Goal: Answer question/provide support: Share knowledge or assist other users

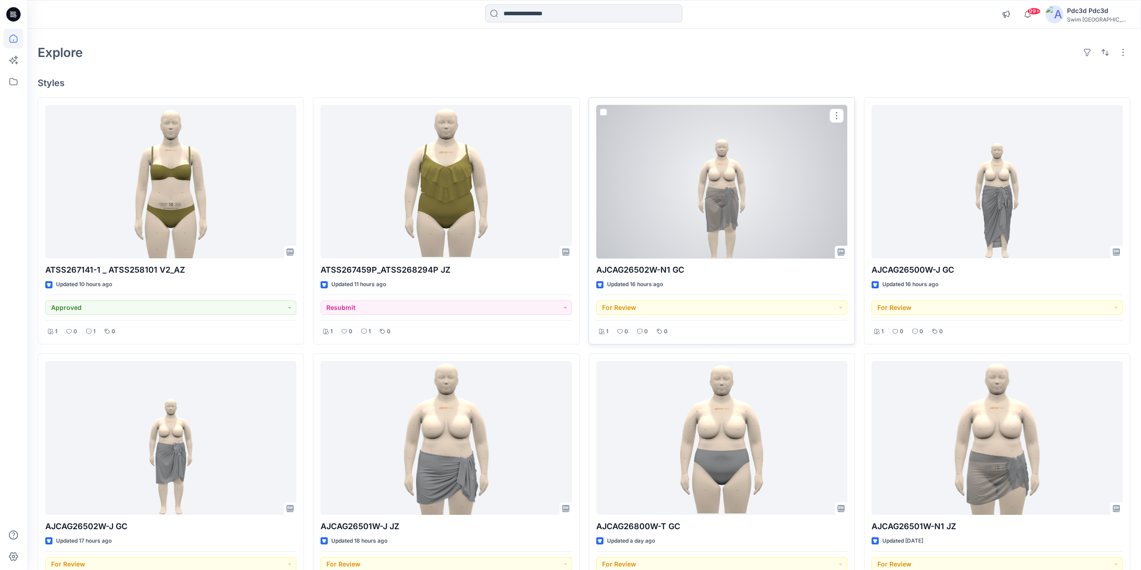
scroll to position [90, 0]
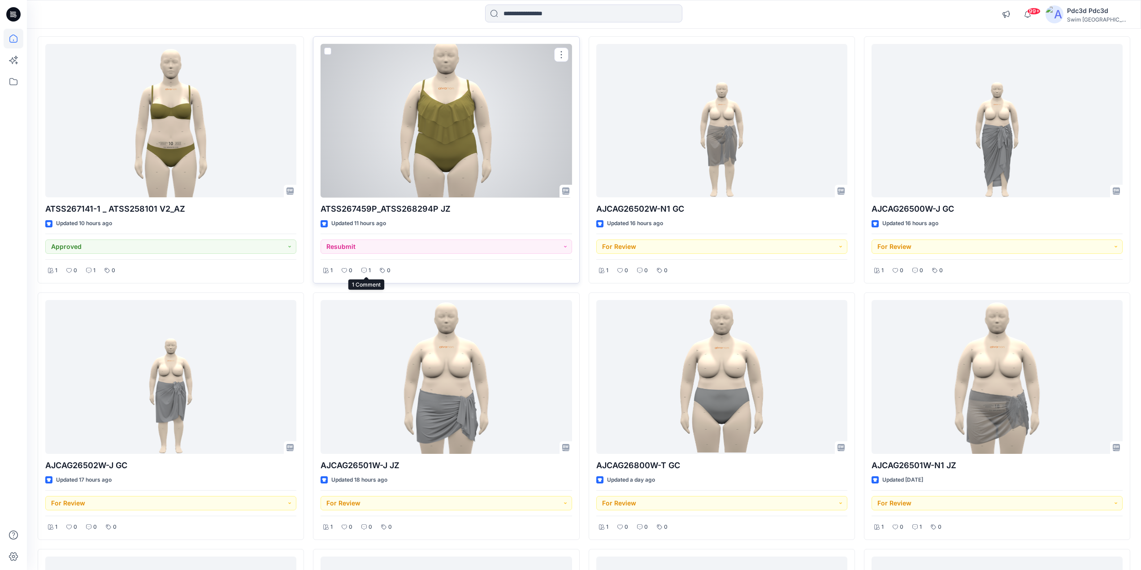
click at [367, 268] on div "1" at bounding box center [366, 270] width 15 height 11
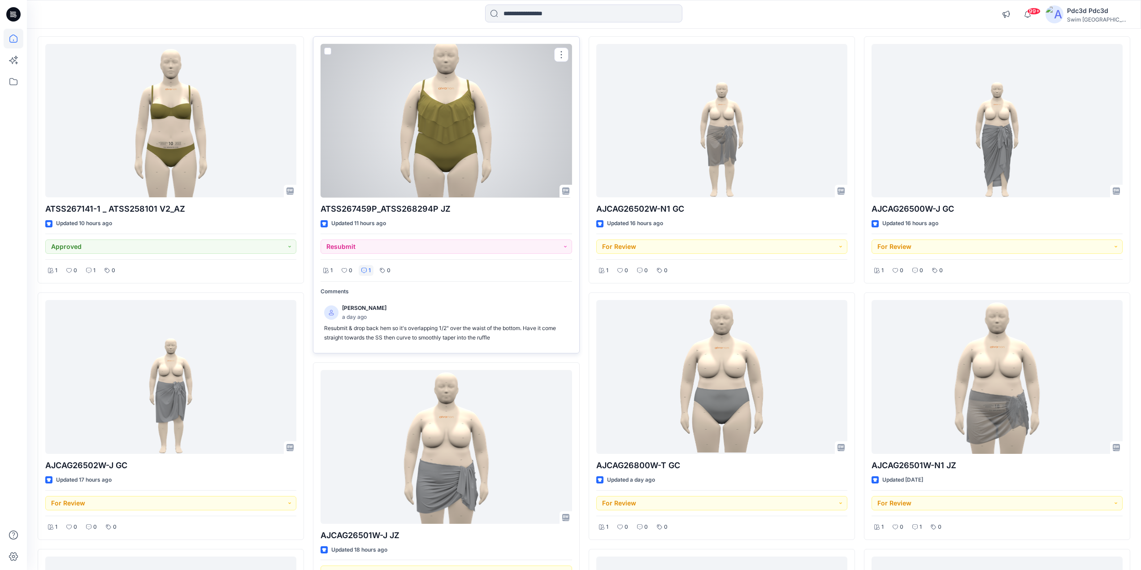
click at [367, 268] on div "1" at bounding box center [366, 270] width 15 height 11
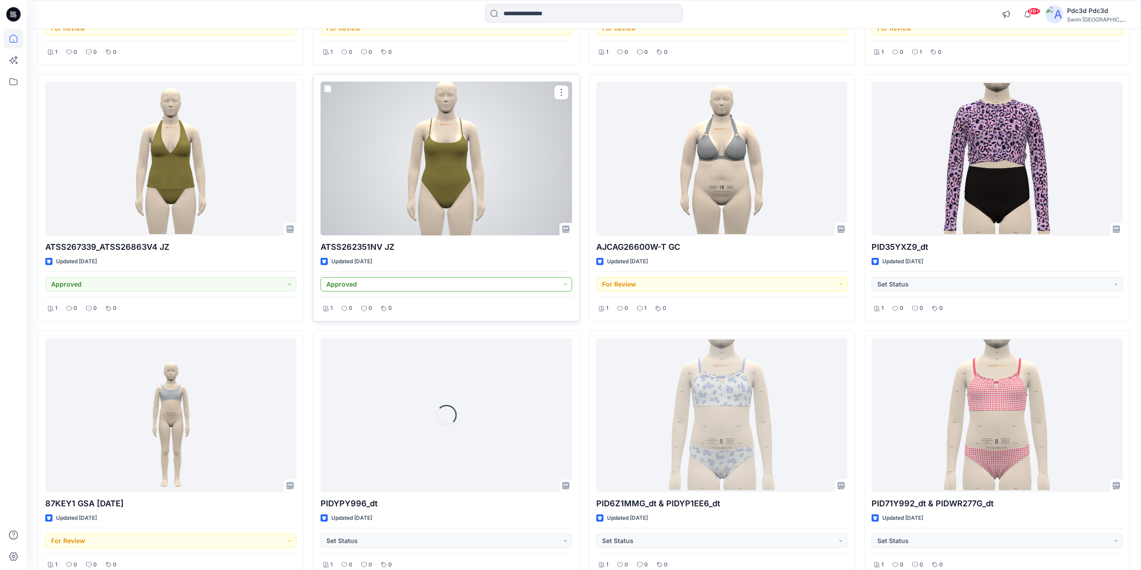
scroll to position [628, 0]
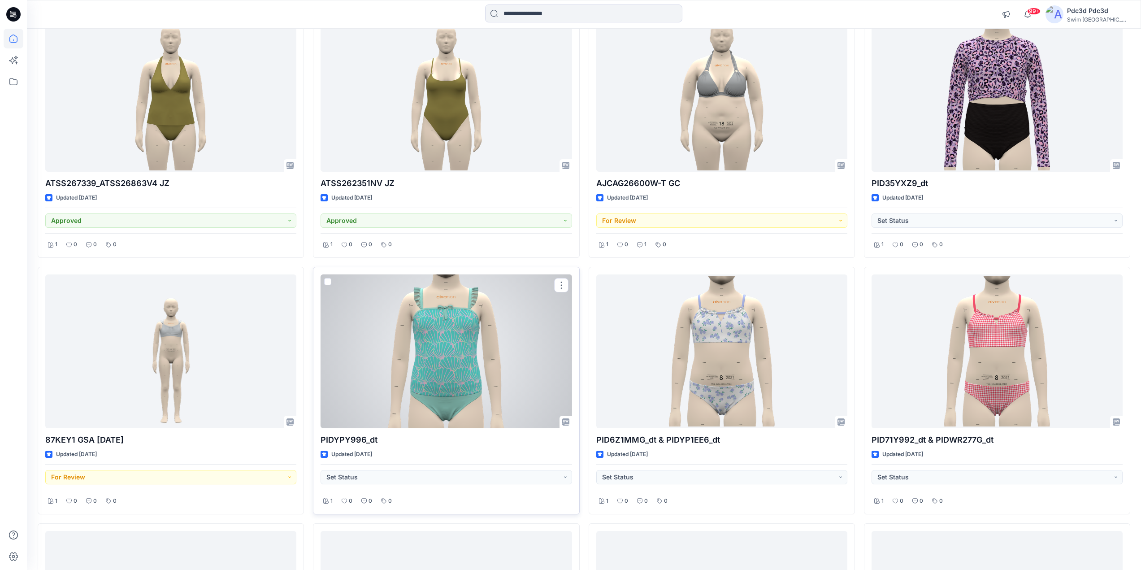
click at [431, 369] on div at bounding box center [445, 351] width 251 height 154
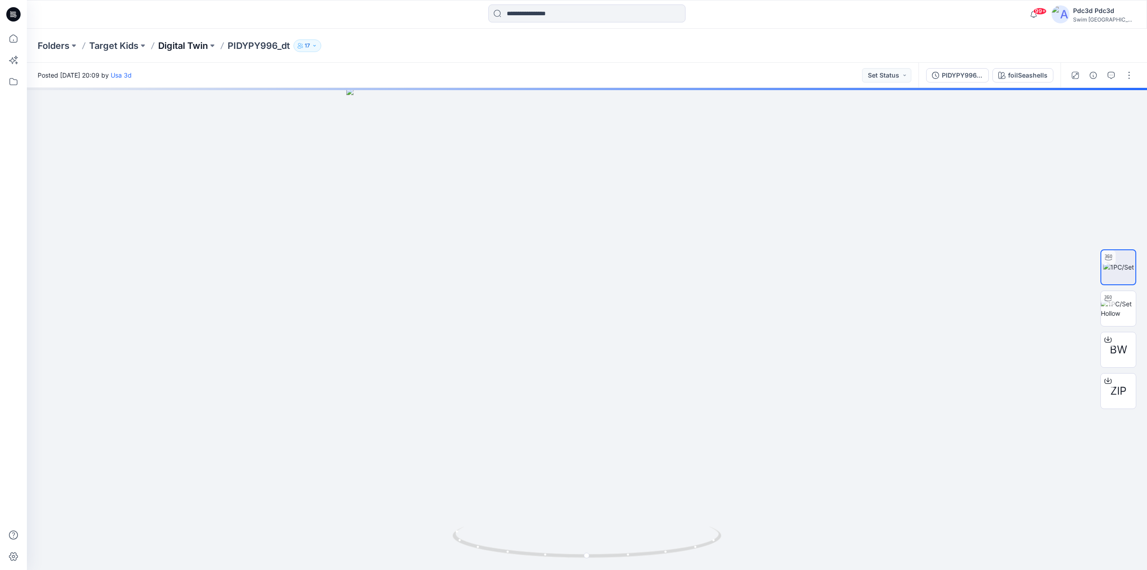
click at [195, 48] on p "Digital Twin" at bounding box center [183, 45] width 50 height 13
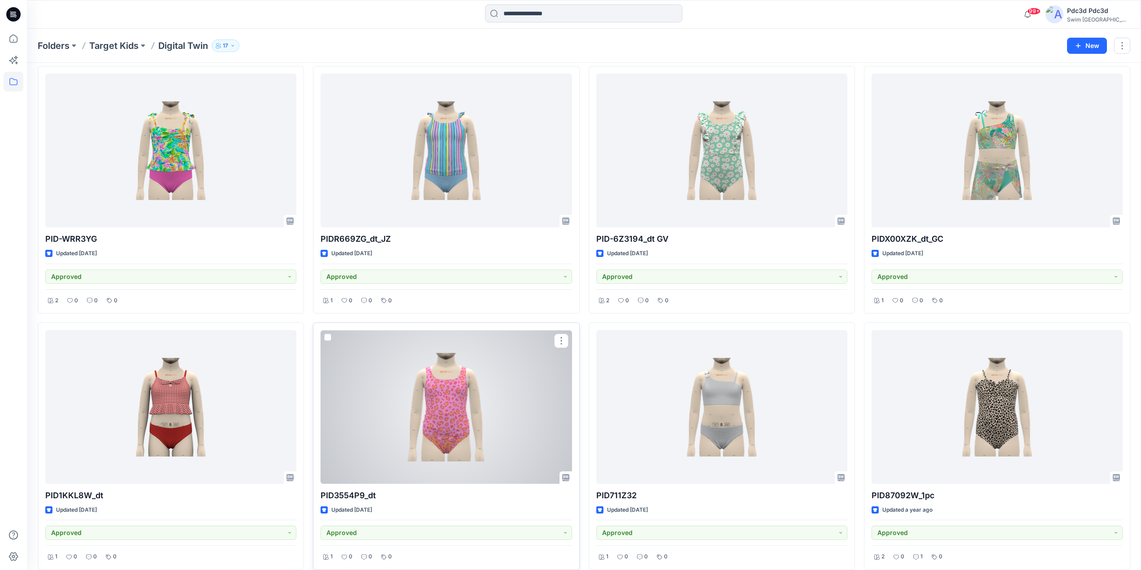
scroll to position [1826, 0]
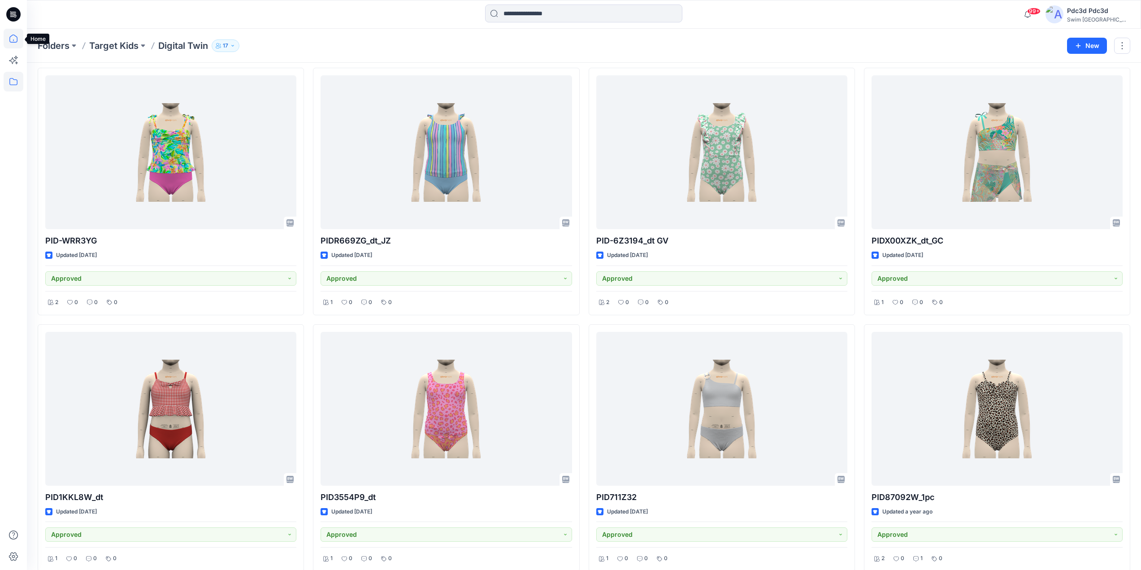
click at [16, 37] on icon at bounding box center [14, 39] width 20 height 20
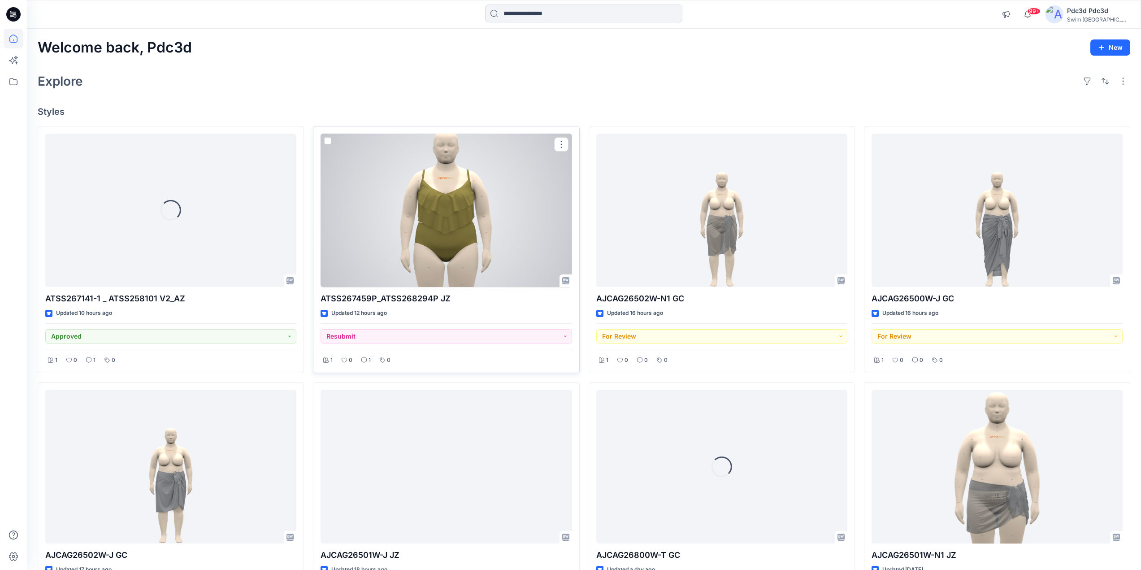
click at [447, 196] on div at bounding box center [445, 211] width 251 height 154
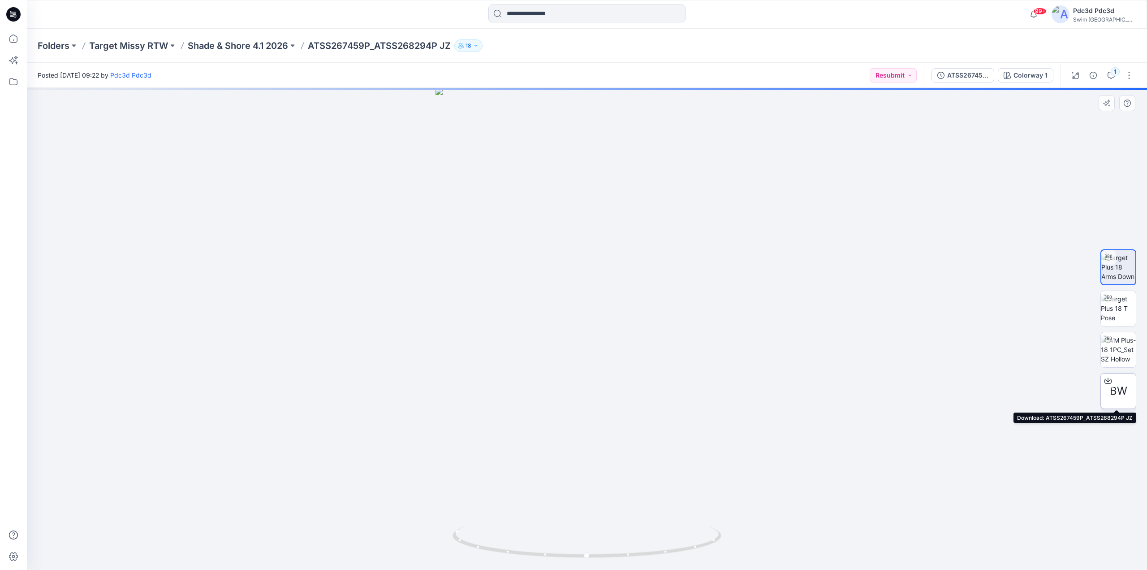
click at [1107, 376] on div at bounding box center [1108, 380] width 14 height 14
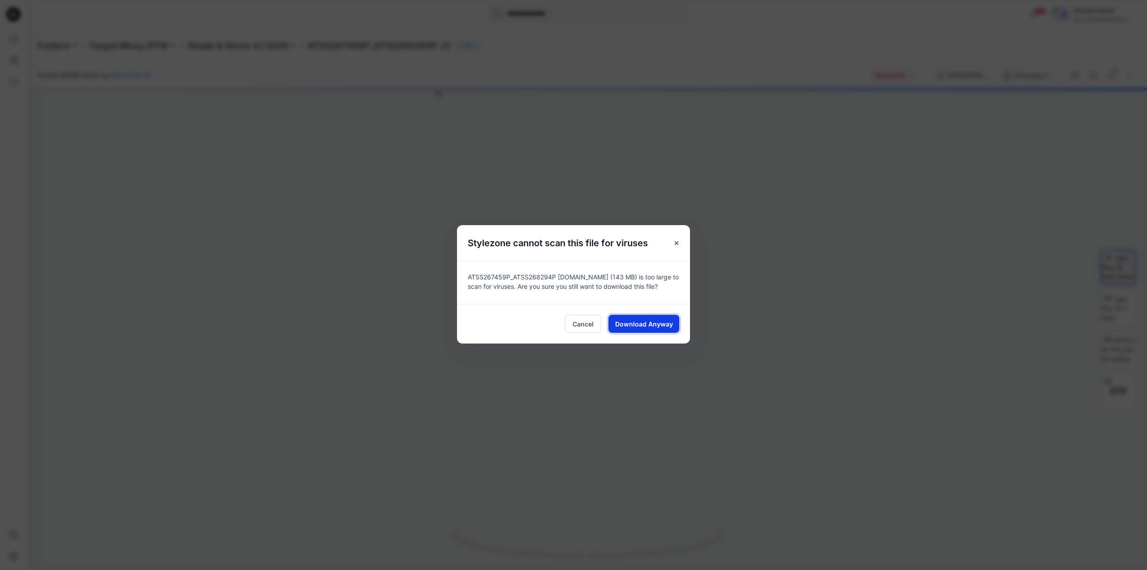
click at [650, 324] on span "Download Anyway" at bounding box center [644, 323] width 58 height 9
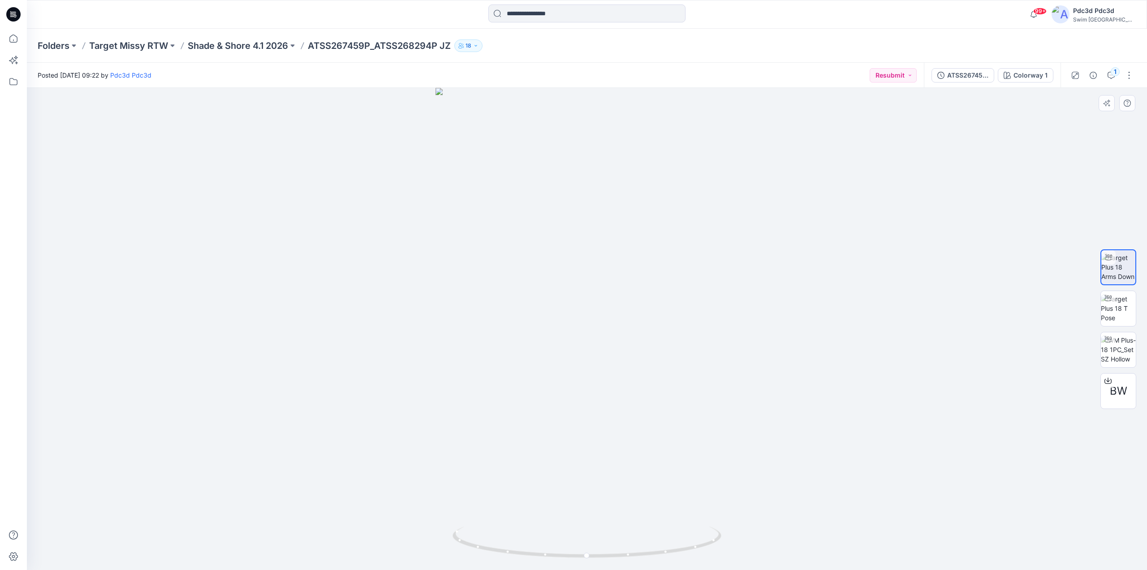
click at [684, 145] on div at bounding box center [587, 329] width 1121 height 482
click at [15, 35] on icon at bounding box center [14, 39] width 20 height 20
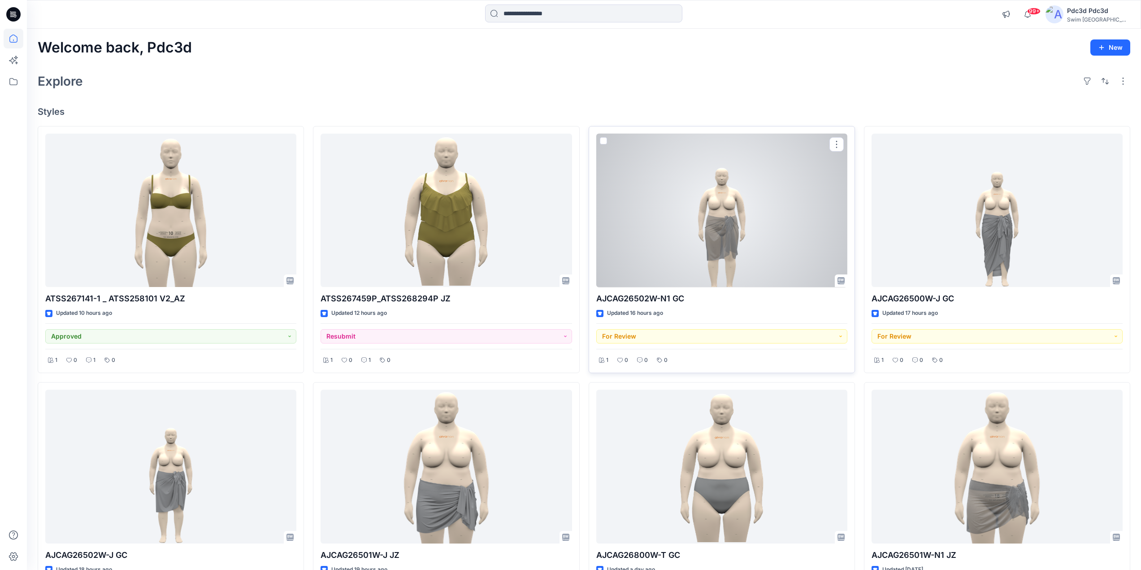
click at [746, 229] on div at bounding box center [721, 211] width 251 height 154
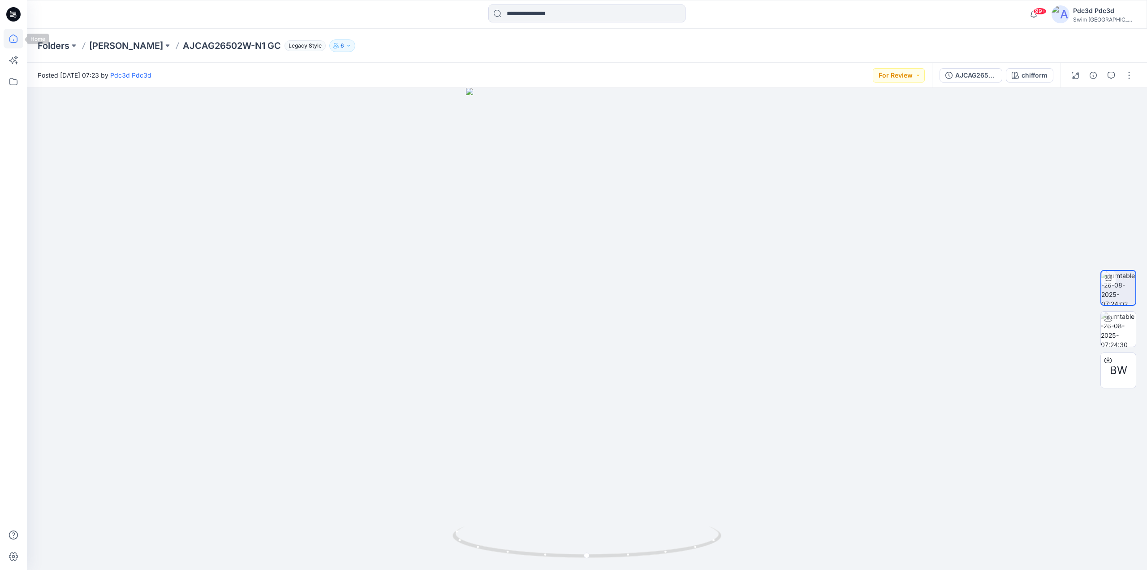
click at [15, 36] on icon at bounding box center [14, 39] width 20 height 20
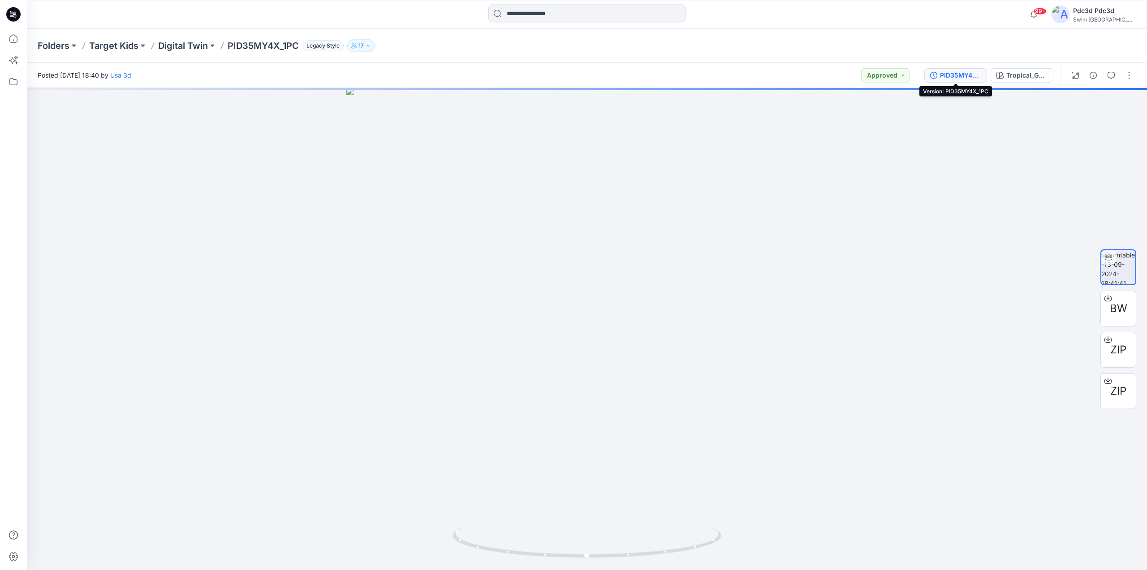
click at [931, 75] on icon "button" at bounding box center [933, 75] width 7 height 7
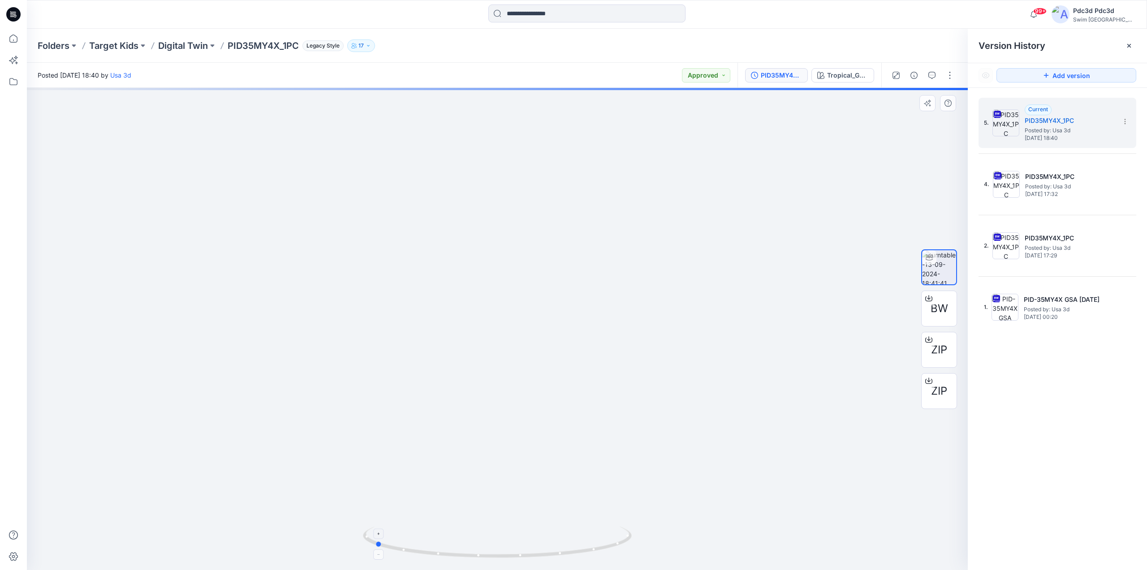
drag, startPoint x: 612, startPoint y: 545, endPoint x: 489, endPoint y: 527, distance: 124.0
click at [489, 527] on icon at bounding box center [498, 543] width 271 height 34
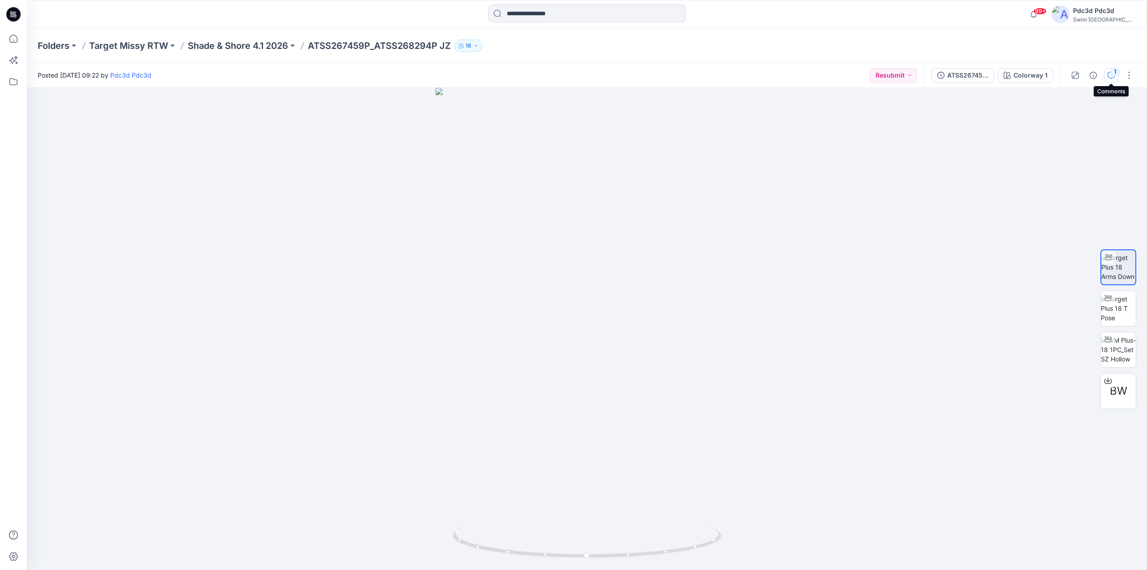
click at [1113, 80] on button "1" at bounding box center [1111, 75] width 14 height 14
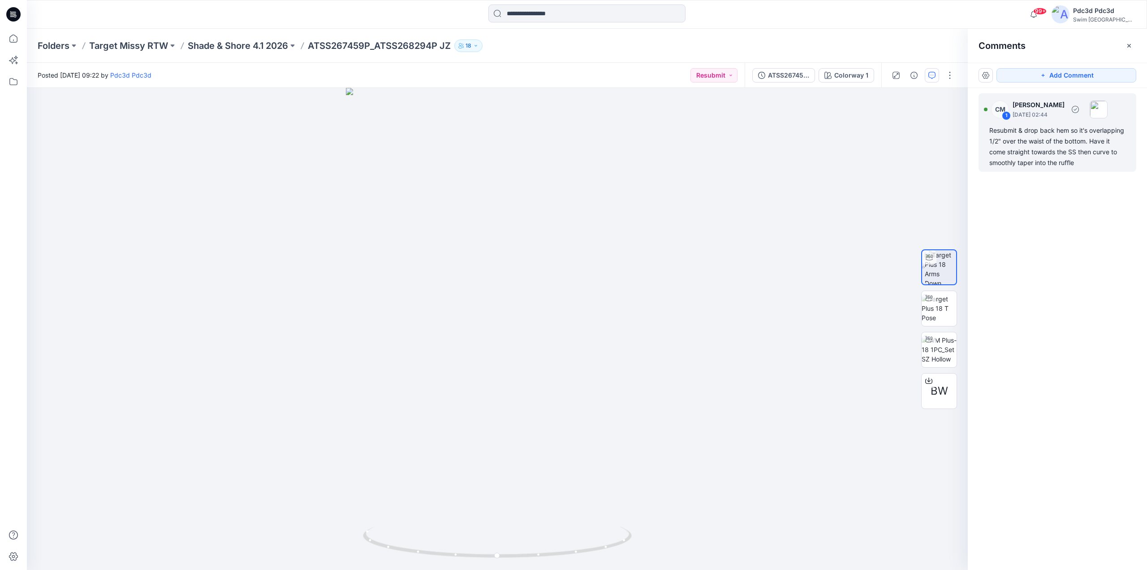
click at [1025, 151] on div "Resubmit & drop back hem so it's overlapping 1/2" over the waist of the bottom.…" at bounding box center [1058, 146] width 136 height 43
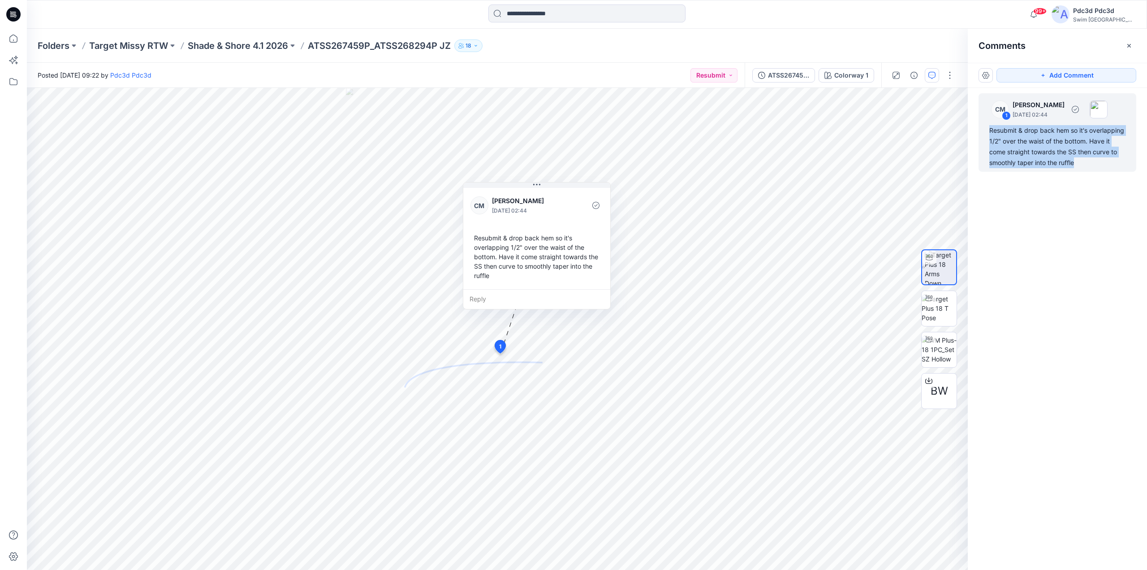
drag, startPoint x: 1087, startPoint y: 163, endPoint x: 990, endPoint y: 133, distance: 101.8
click at [990, 133] on div "Resubmit & drop back hem so it's overlapping 1/2" over the waist of the bottom.…" at bounding box center [1058, 146] width 136 height 43
copy div "Resubmit & drop back hem so it's overlapping 1/2" over the waist of the bottom.…"
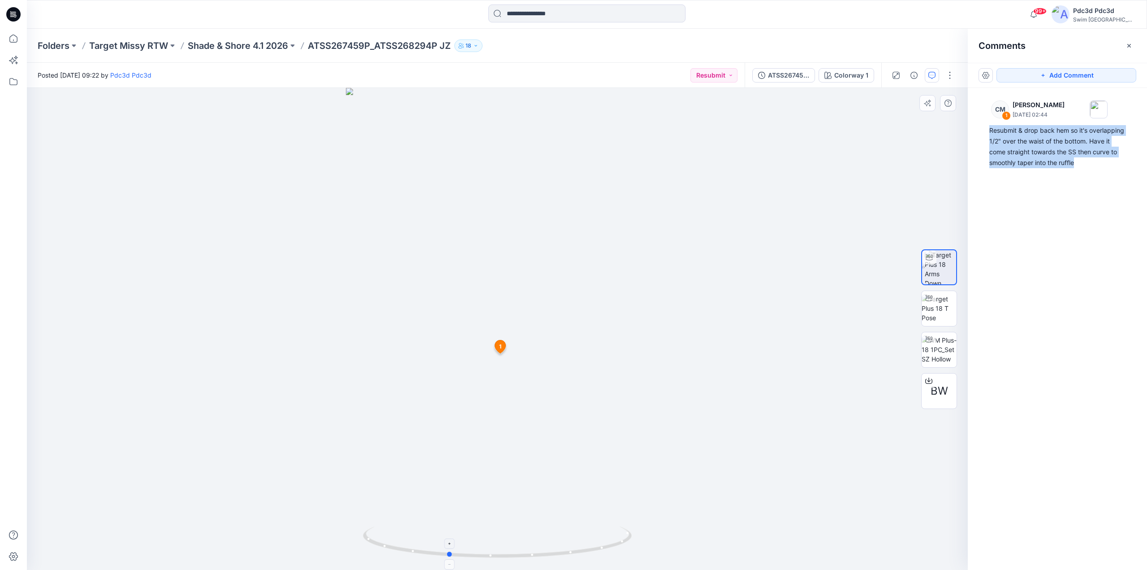
drag, startPoint x: 580, startPoint y: 555, endPoint x: 531, endPoint y: 552, distance: 49.4
click at [531, 552] on icon at bounding box center [498, 543] width 271 height 34
drag, startPoint x: 337, startPoint y: 56, endPoint x: 347, endPoint y: 57, distance: 10.3
click at [337, 56] on div "Folders Target Missy RTW Shade & Shore 4.1 2026 ATSS267459P_ATSS268294P JZ 18" at bounding box center [587, 46] width 1121 height 34
click at [348, 47] on p "ATSS267459P_ATSS268294P JZ" at bounding box center [379, 45] width 143 height 13
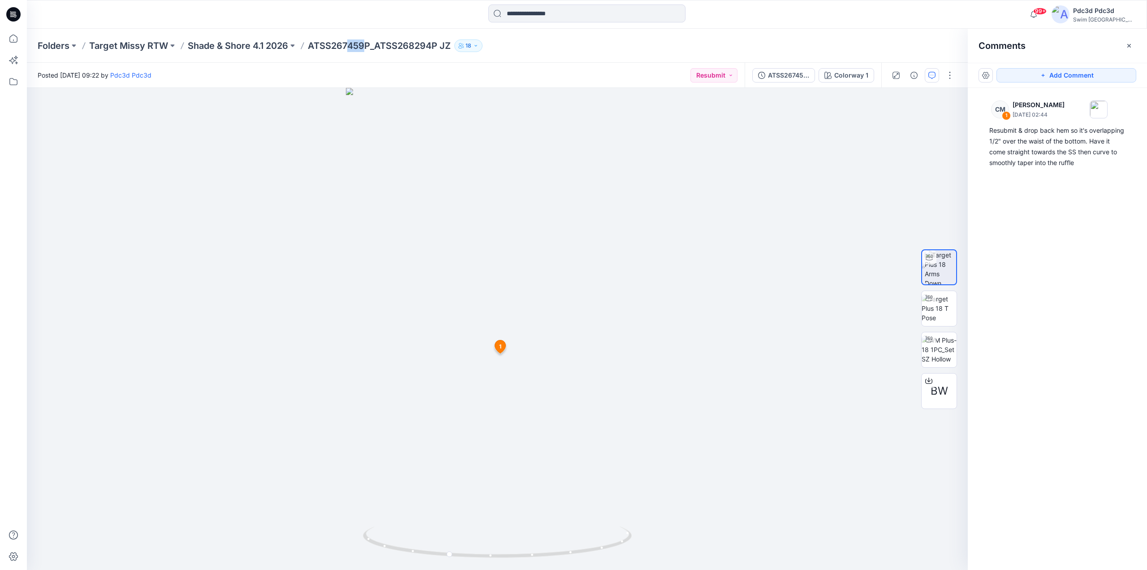
click at [369, 45] on p "ATSS267459P_ATSS268294P JZ" at bounding box center [379, 45] width 143 height 13
drag, startPoint x: 371, startPoint y: 46, endPoint x: 311, endPoint y: 51, distance: 60.3
click at [311, 51] on p "ATSS267459P_ATSS268294P JZ" at bounding box center [379, 45] width 143 height 13
copy p "ATSS267459P"
drag, startPoint x: 584, startPoint y: 551, endPoint x: 506, endPoint y: 541, distance: 78.2
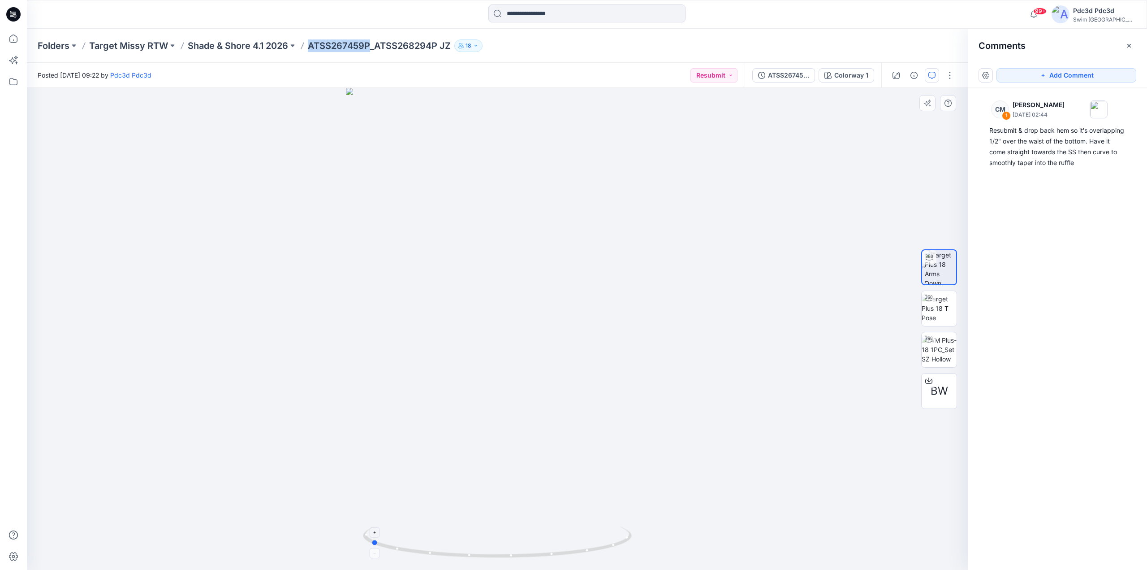
click at [506, 541] on icon at bounding box center [498, 543] width 271 height 34
drag, startPoint x: 512, startPoint y: 556, endPoint x: 583, endPoint y: 560, distance: 70.9
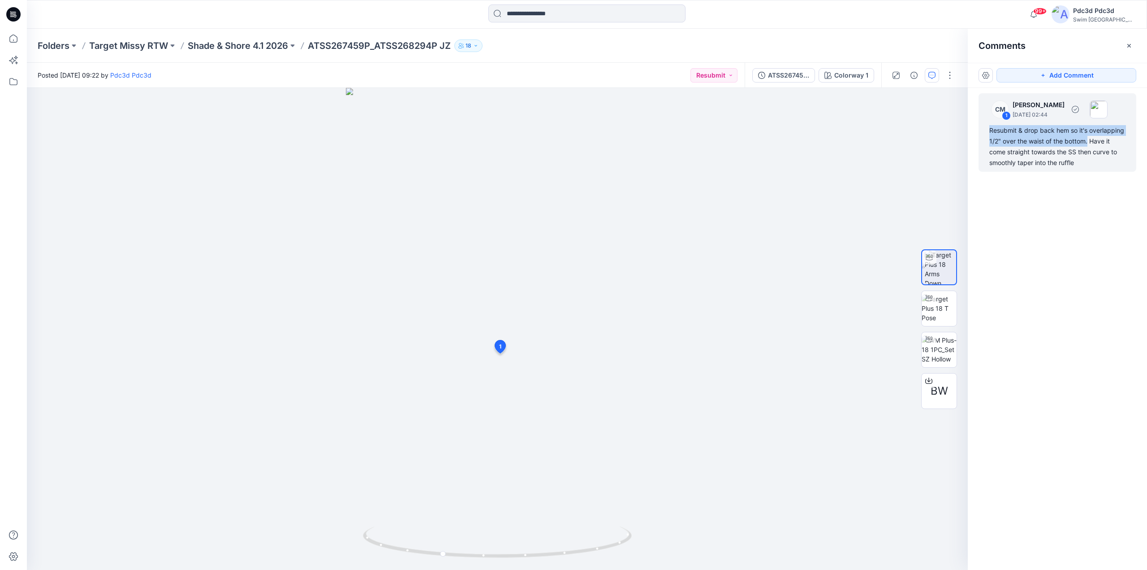
drag, startPoint x: 1089, startPoint y: 143, endPoint x: 985, endPoint y: 133, distance: 104.4
click at [985, 133] on div "CM 1 Caitlin Magrane August 26, 2025 02:44 Resubmit & drop back hem so it's ove…" at bounding box center [1058, 132] width 158 height 78
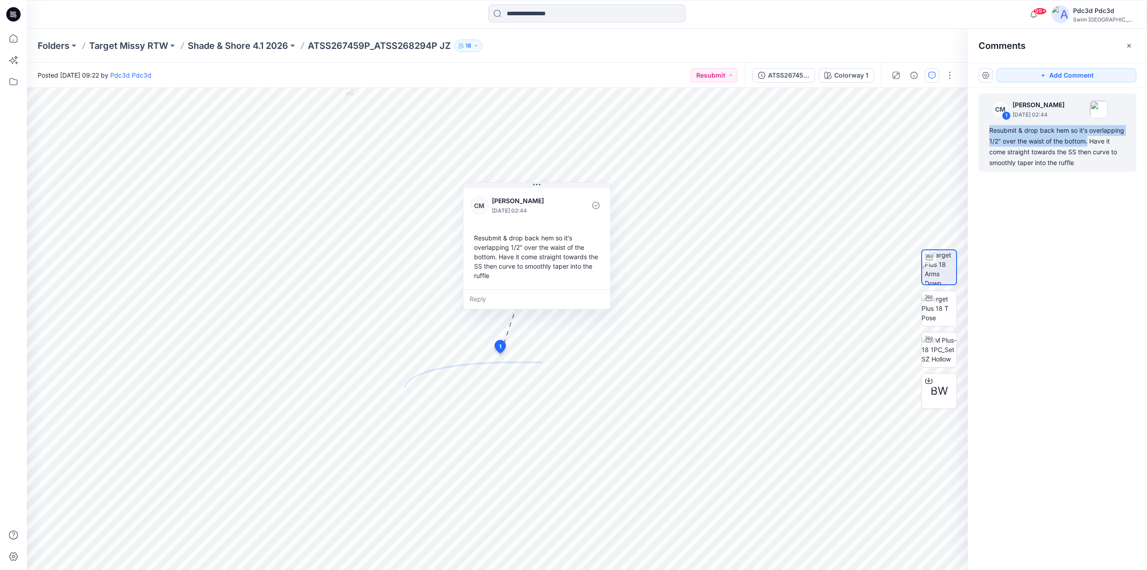
copy div "Resubmit & drop back hem so it's overlapping 1/2" over the waist of the bottom."
click at [1099, 148] on div "Resubmit & drop back hem so it's overlapping 1/2" over the waist of the bottom.…" at bounding box center [1058, 146] width 136 height 43
drag, startPoint x: 1092, startPoint y: 140, endPoint x: 1102, endPoint y: 166, distance: 28.0
click at [1102, 166] on div "Resubmit & drop back hem so it's overlapping 1/2" over the waist of the bottom.…" at bounding box center [1058, 146] width 136 height 43
copy div "Have it come straight towards the SS then curve to smoothly taper into the ruff…"
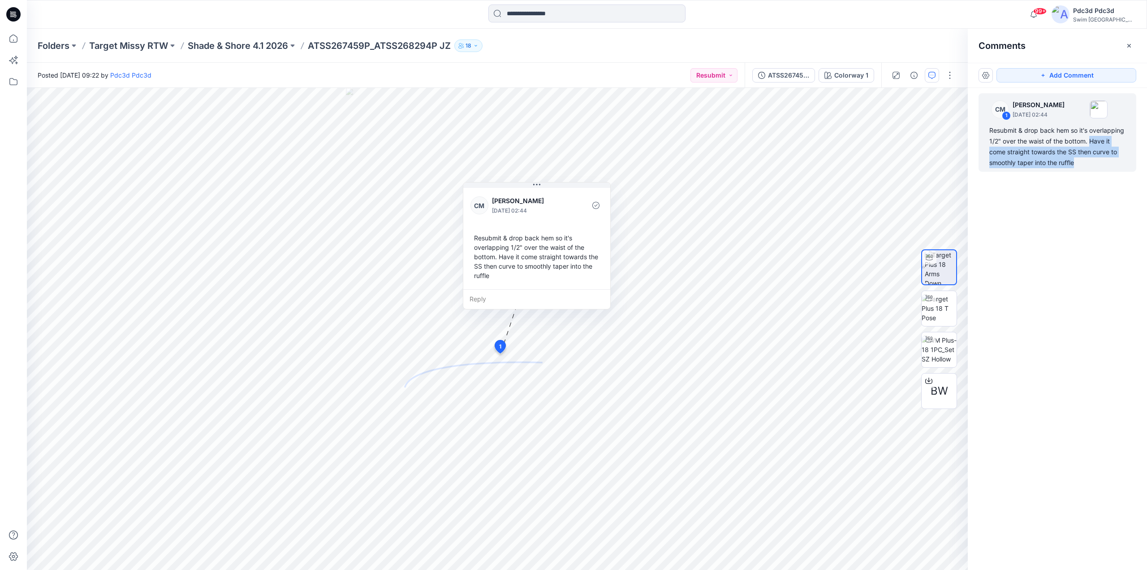
click at [1050, 342] on div "CM 1 Caitlin Magrane August 26, 2025 02:44 Resubmit & drop back hem so it's ove…" at bounding box center [1057, 312] width 179 height 449
